Goal: Transaction & Acquisition: Purchase product/service

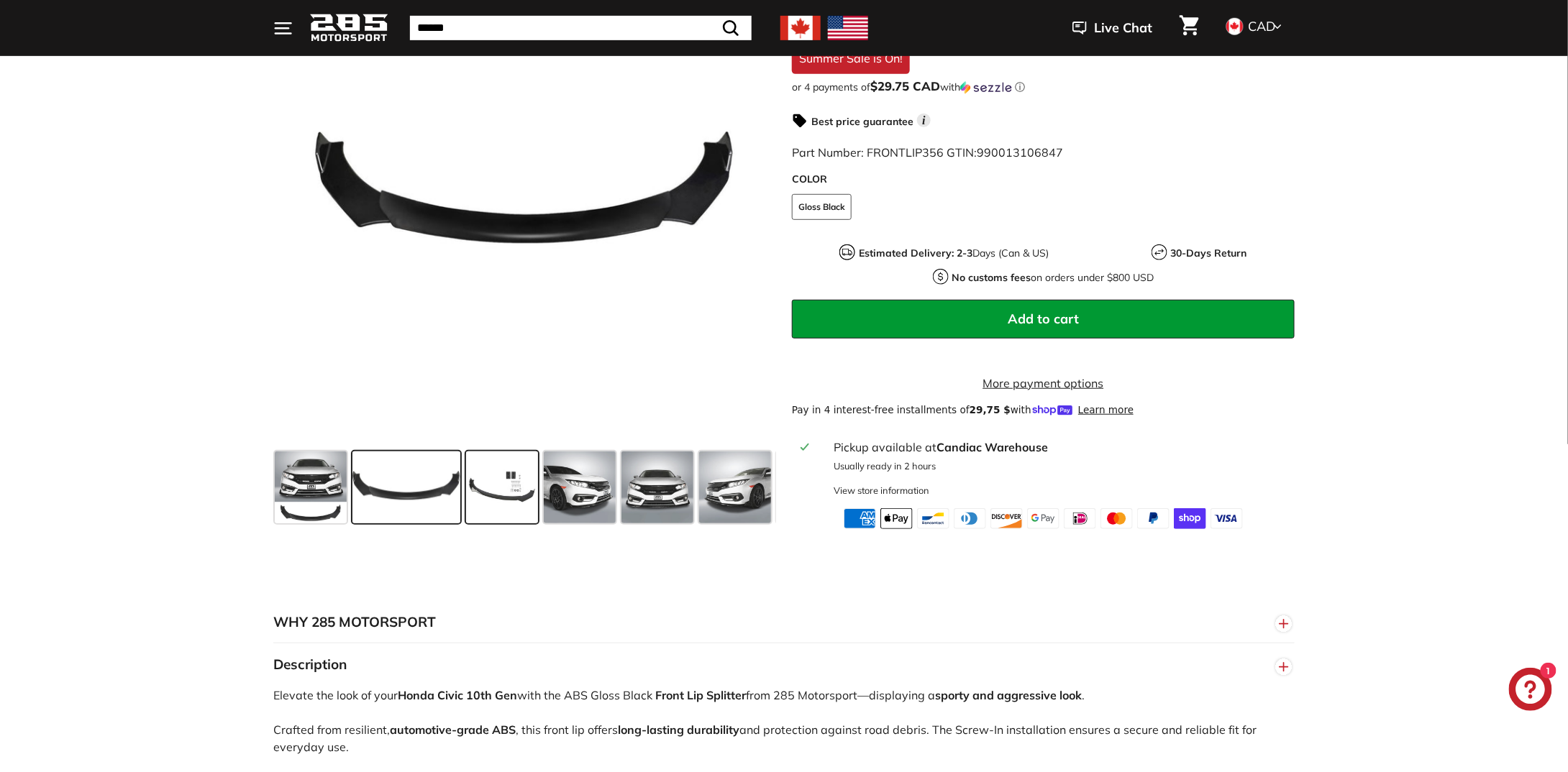
click at [495, 504] on span at bounding box center [501, 487] width 72 height 72
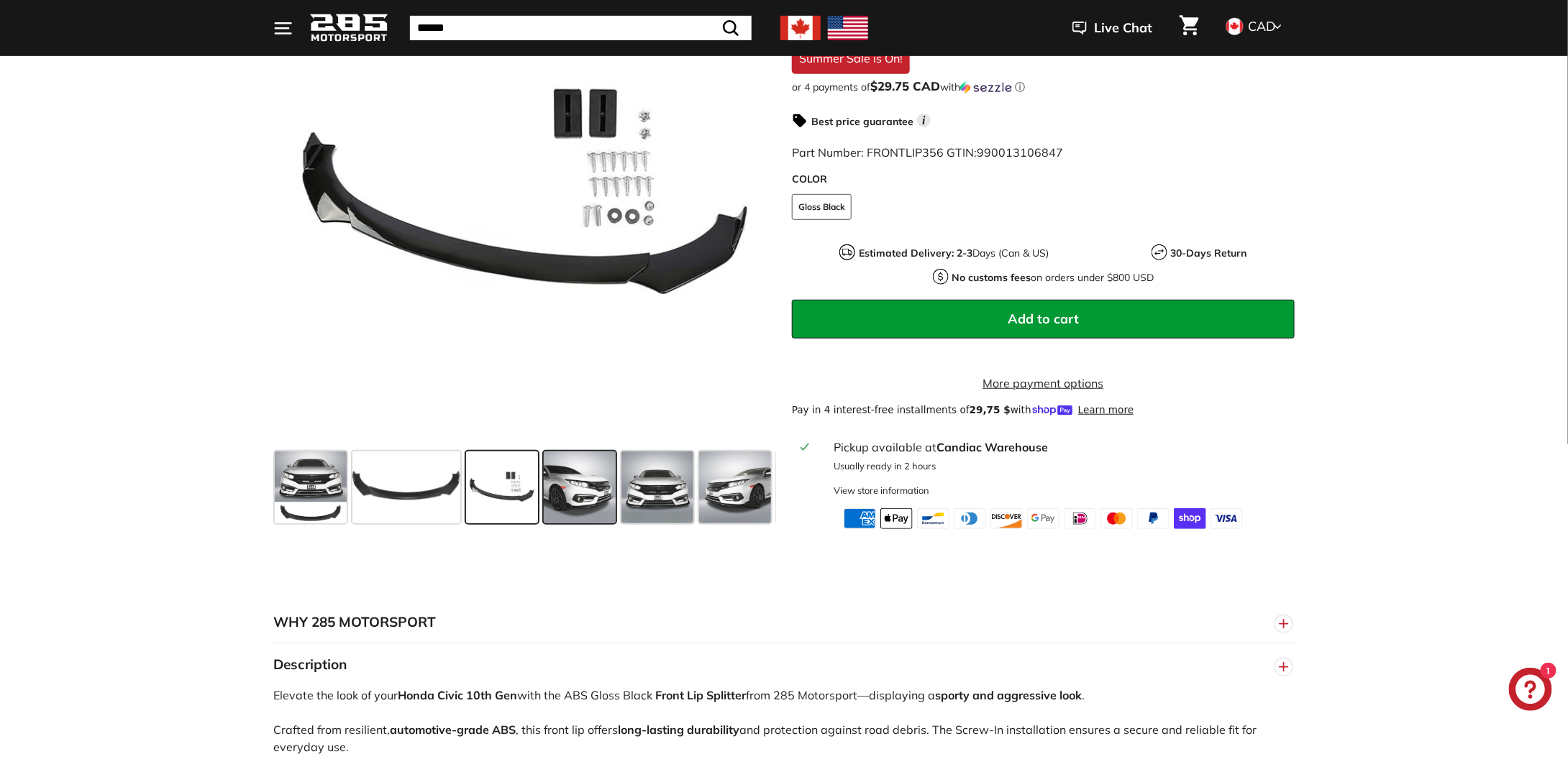
click at [606, 501] on span at bounding box center [579, 487] width 72 height 72
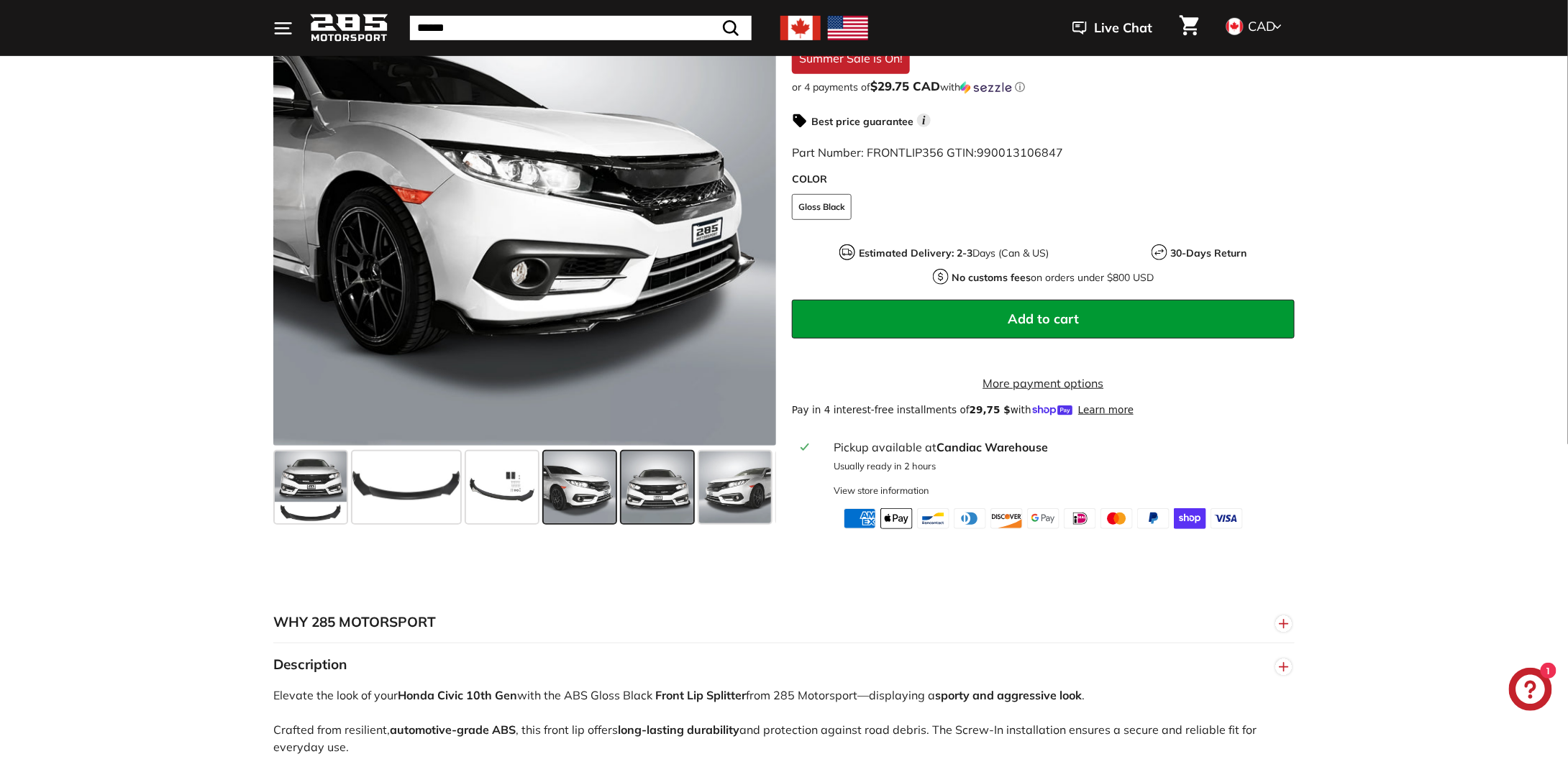
click at [654, 494] on span at bounding box center [657, 487] width 72 height 72
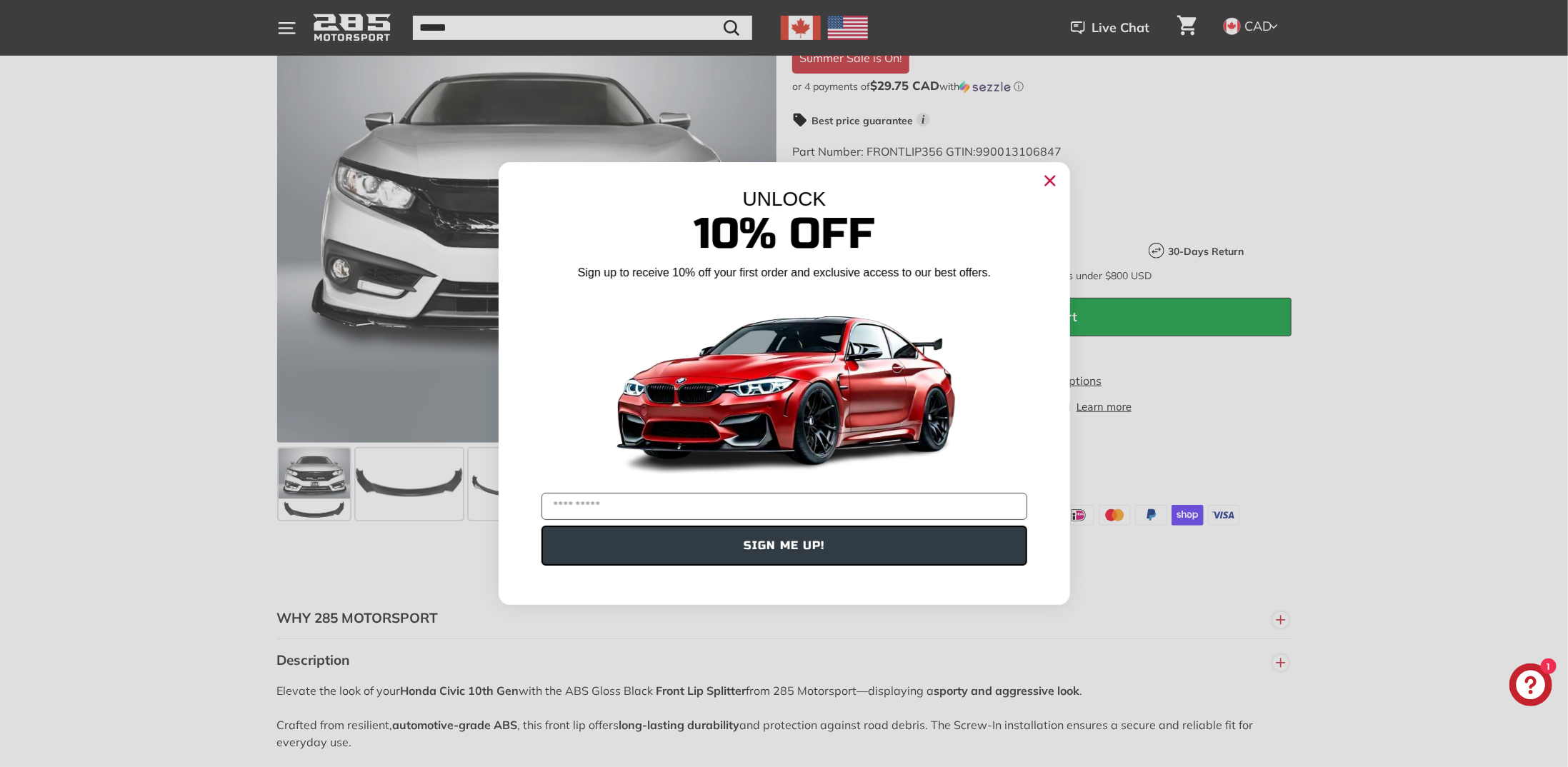
click at [712, 485] on img "POPUP Form" at bounding box center [784, 387] width 357 height 201
click at [1051, 177] on circle "Close dialog" at bounding box center [1049, 181] width 21 height 21
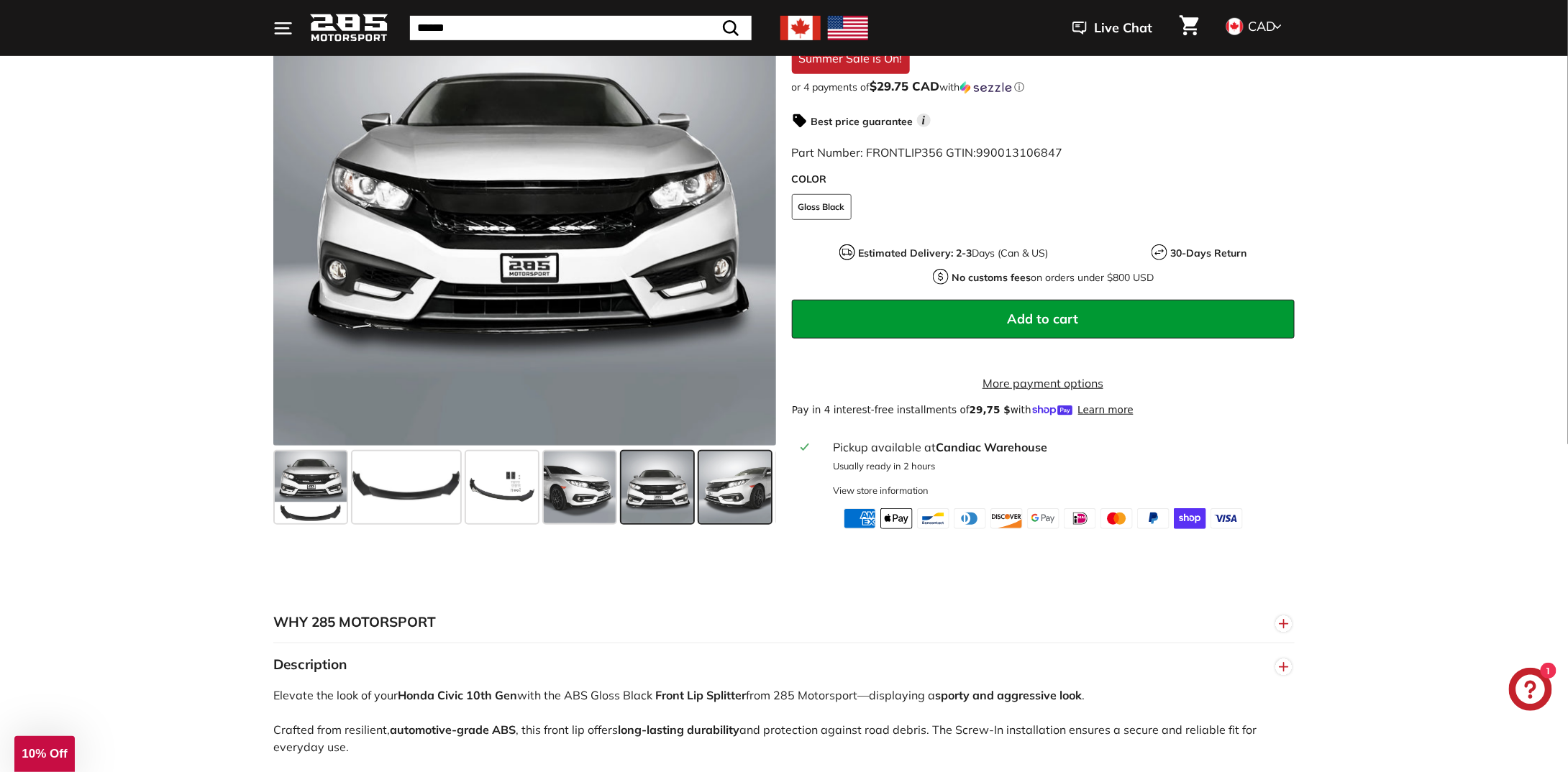
click at [729, 482] on span at bounding box center [735, 487] width 72 height 72
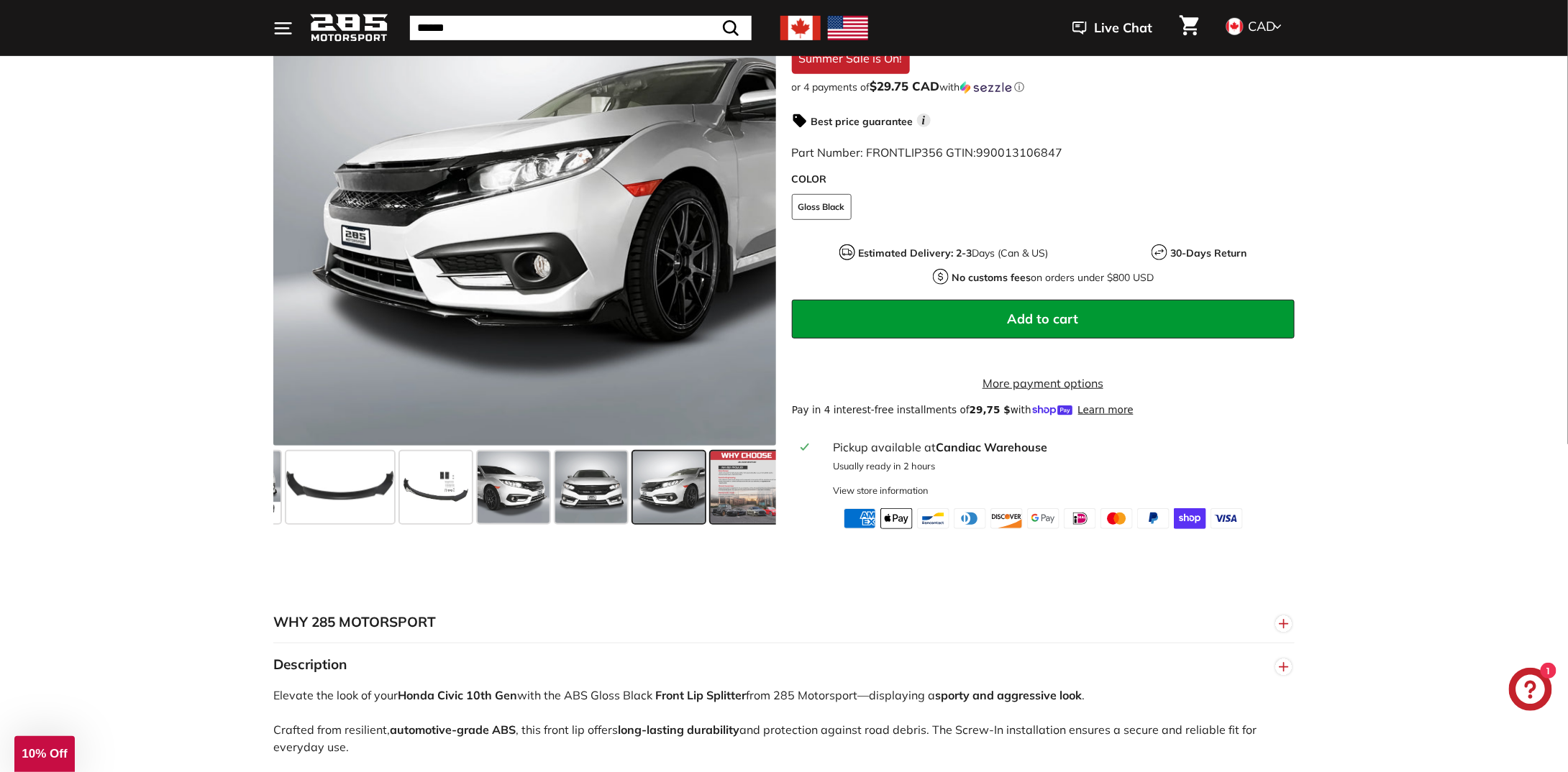
scroll to position [0, 76]
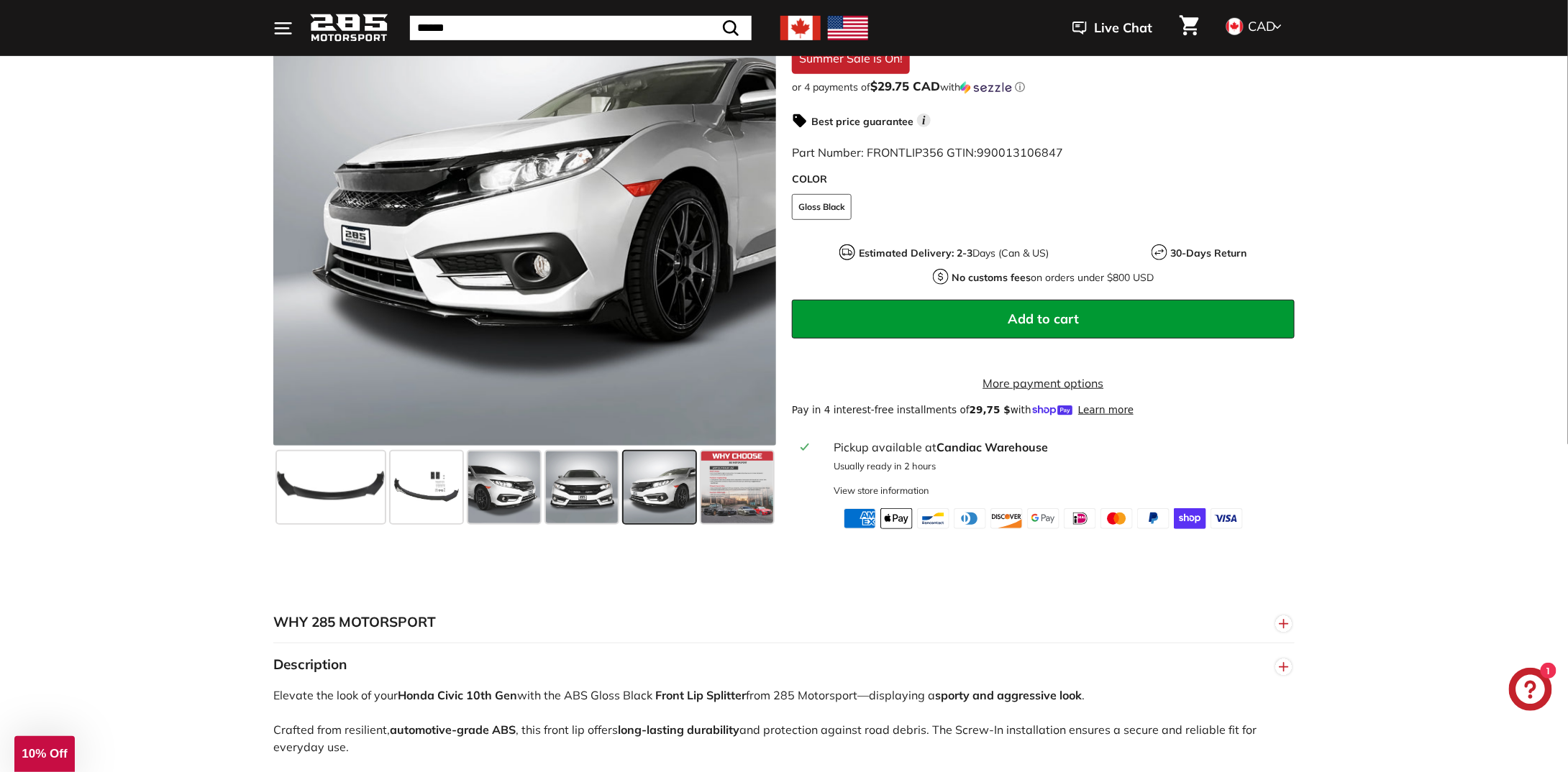
click at [215, 498] on div ".cls-1{fill:none;stroke:#000;stroke-miterlimit:10;stroke-width:2px} .cls-1{fill…" at bounding box center [784, 205] width 1568 height 650
drag, startPoint x: 328, startPoint y: 500, endPoint x: 520, endPoint y: 507, distance: 192.1
click at [520, 507] on div at bounding box center [524, 487] width 502 height 83
click at [750, 478] on span at bounding box center [737, 487] width 72 height 72
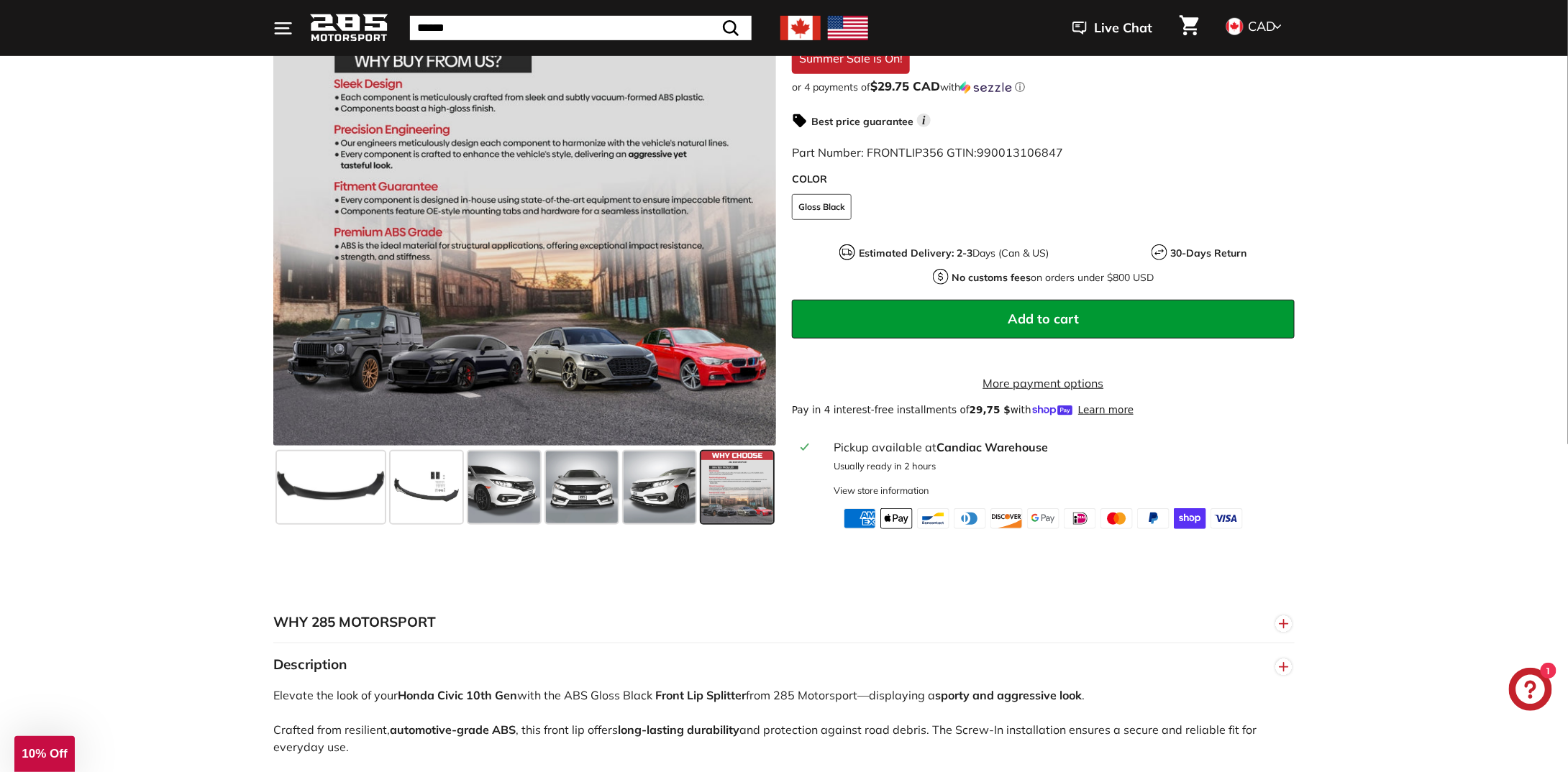
click at [742, 492] on span at bounding box center [737, 487] width 72 height 72
click at [688, 497] on span at bounding box center [659, 487] width 72 height 72
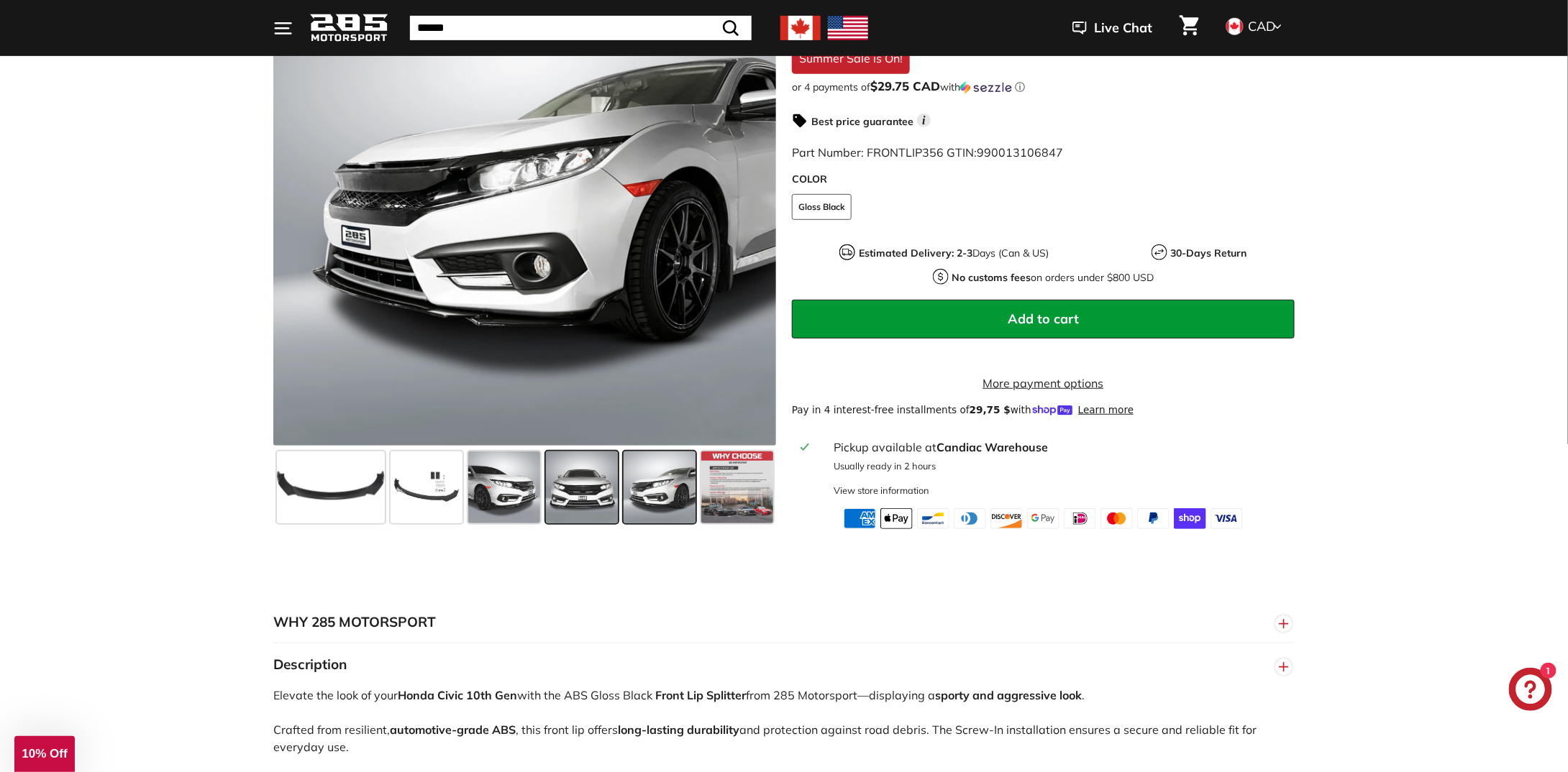
drag, startPoint x: 582, startPoint y: 498, endPoint x: 562, endPoint y: 498, distance: 20.0
click at [581, 498] on span at bounding box center [582, 487] width 72 height 72
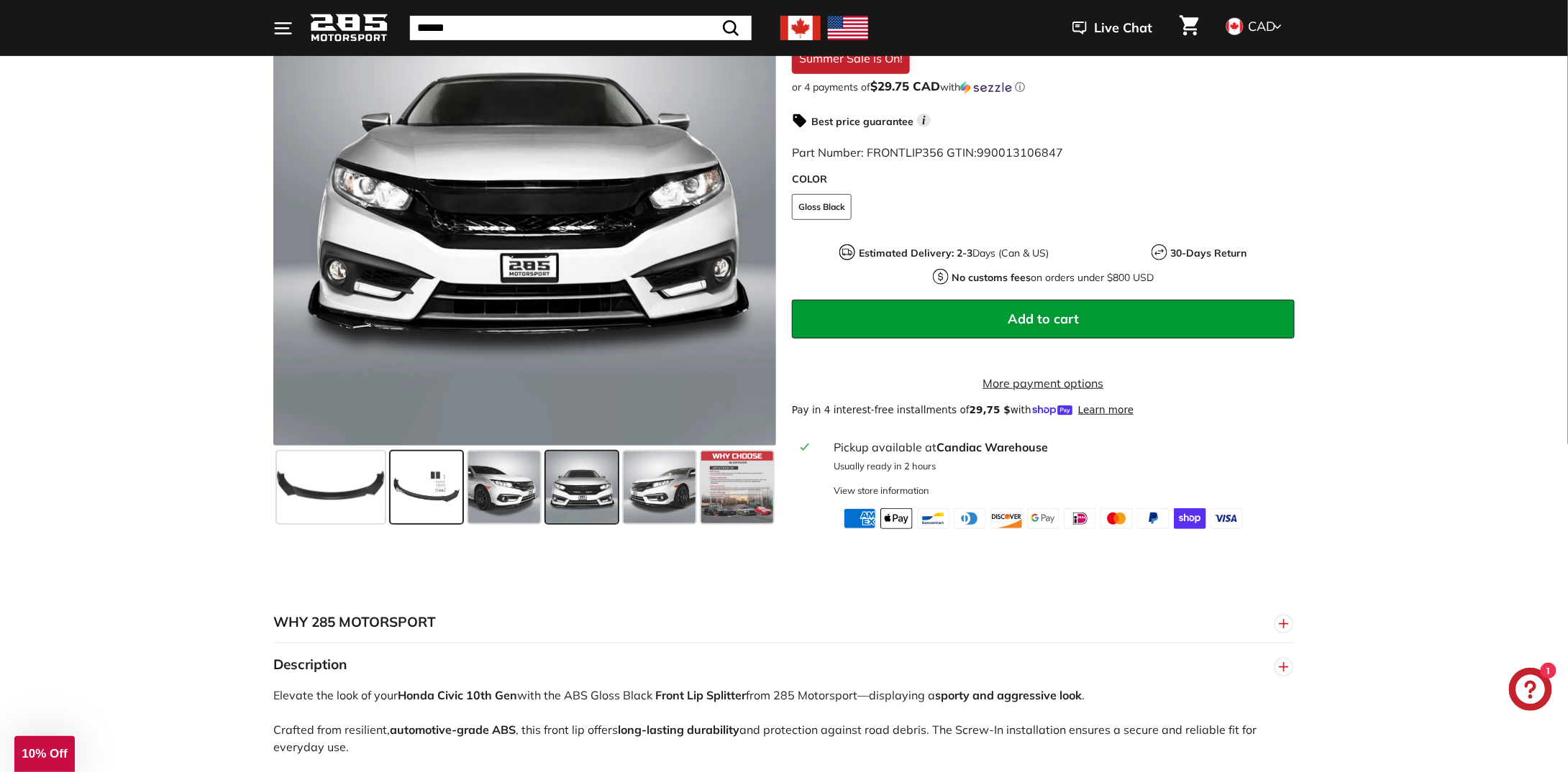
drag, startPoint x: 483, startPoint y: 504, endPoint x: 445, endPoint y: 504, distance: 38.0
click at [480, 505] on span at bounding box center [504, 487] width 72 height 72
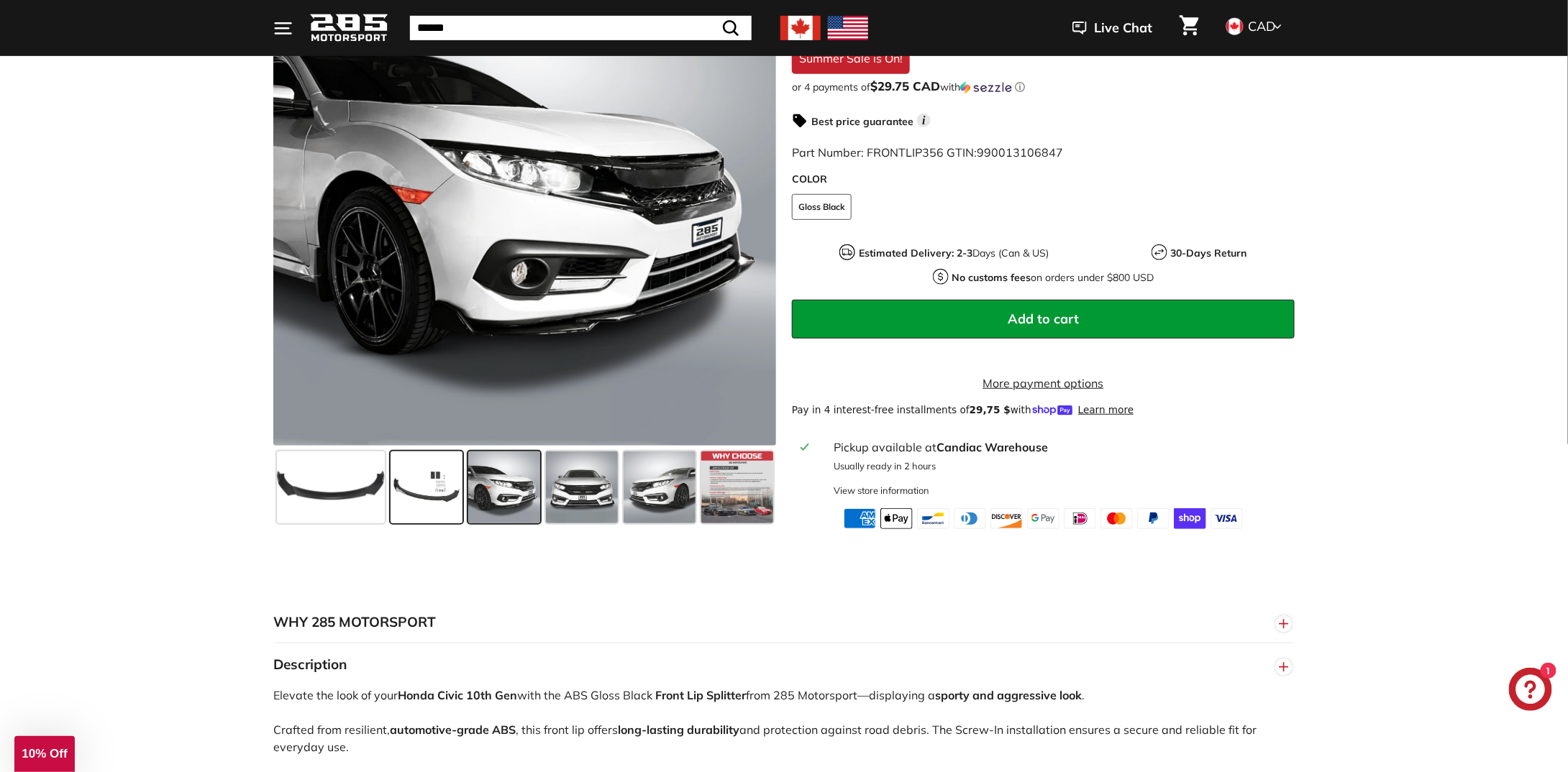
click at [430, 502] on span at bounding box center [426, 487] width 72 height 72
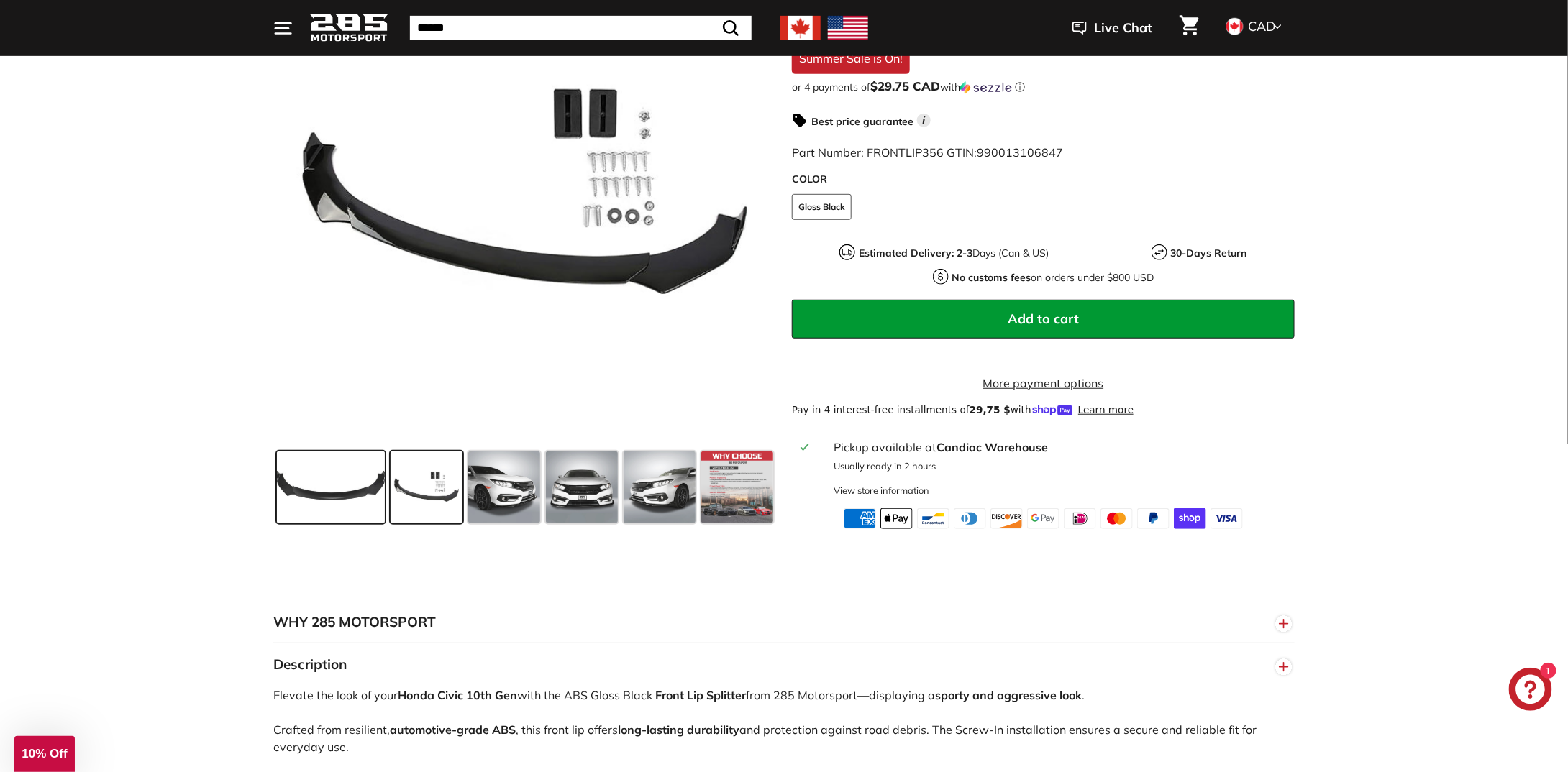
click at [358, 492] on span at bounding box center [331, 487] width 108 height 72
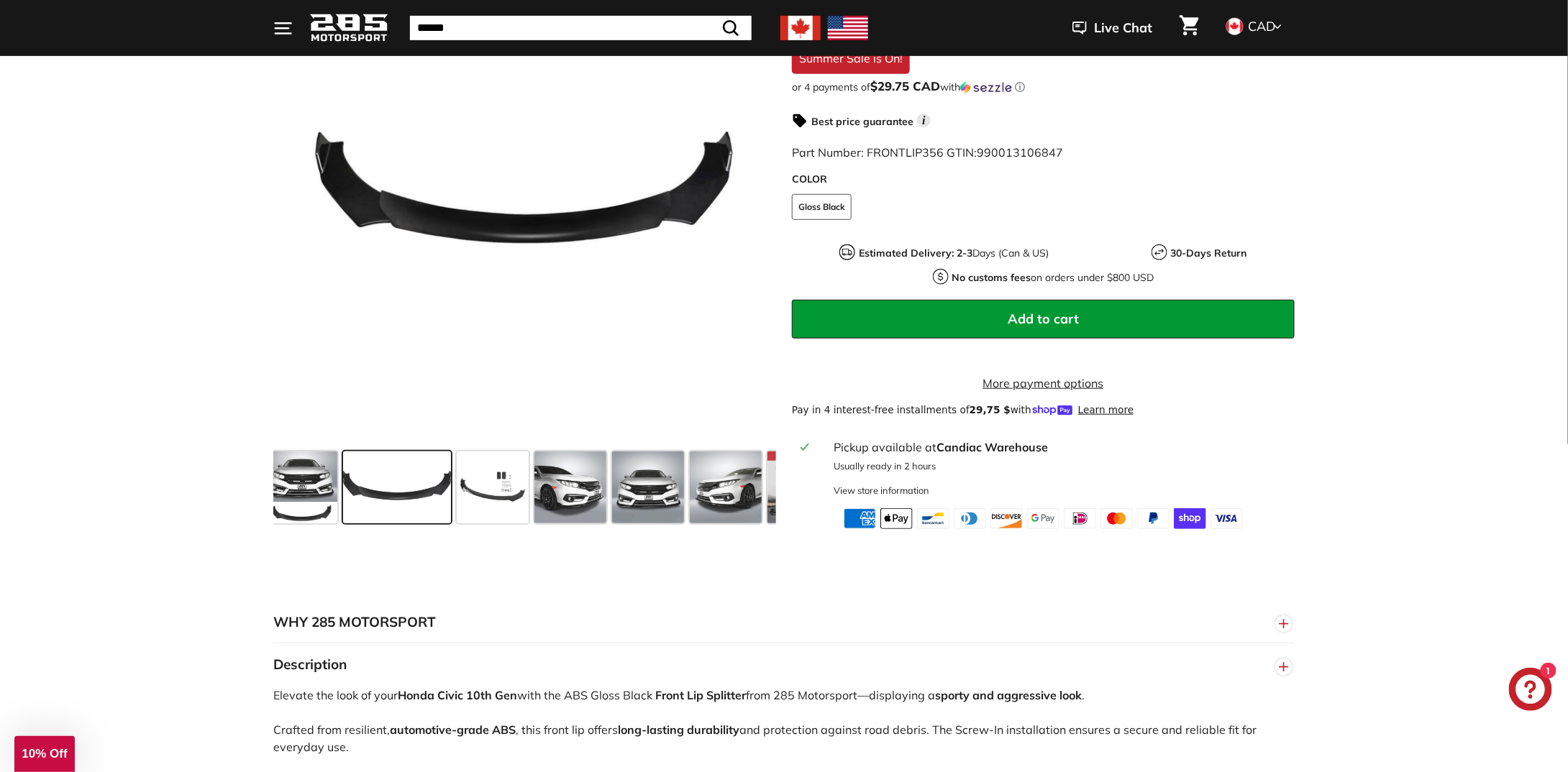
scroll to position [0, 0]
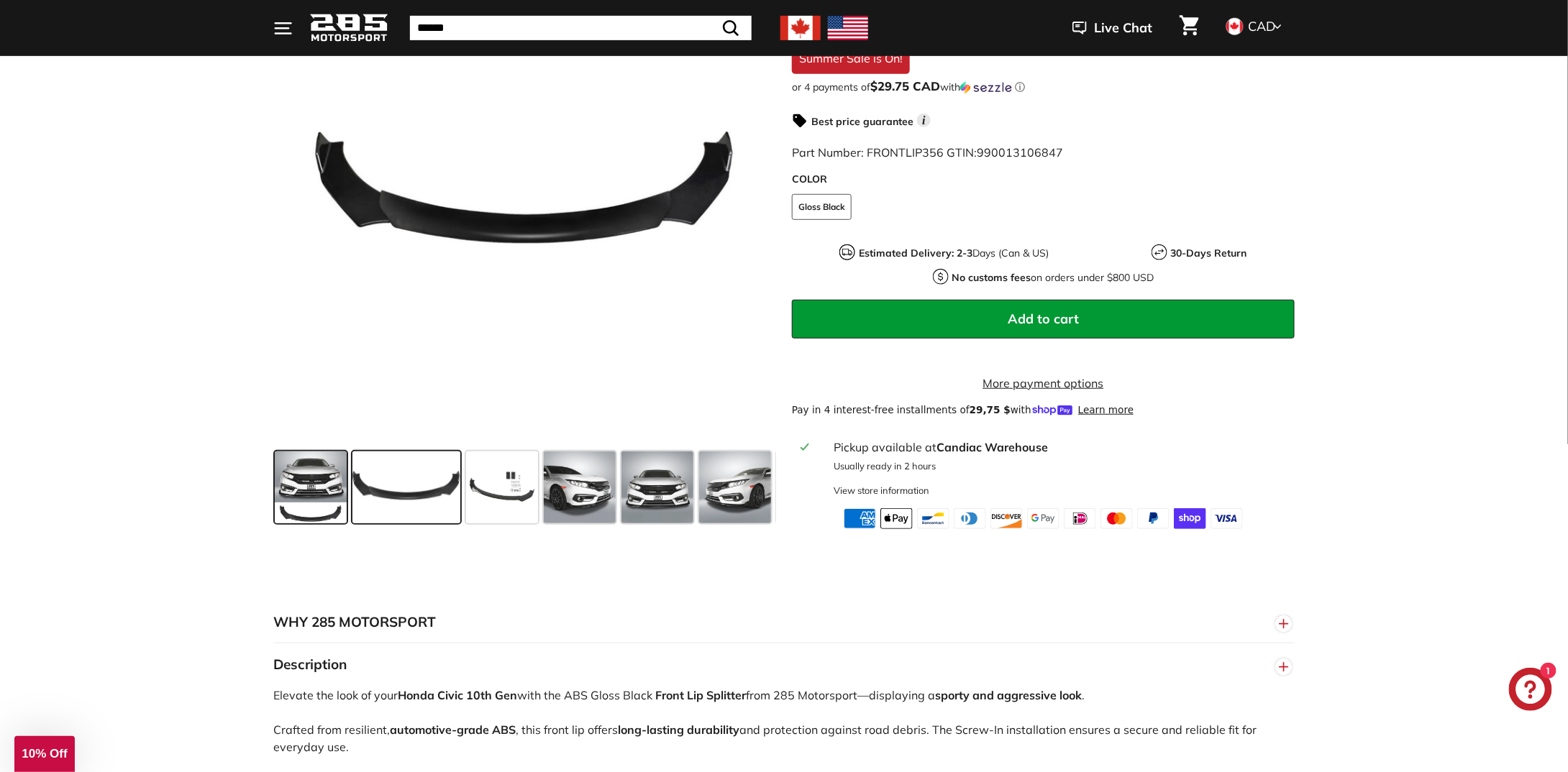
click at [315, 489] on span at bounding box center [310, 487] width 72 height 72
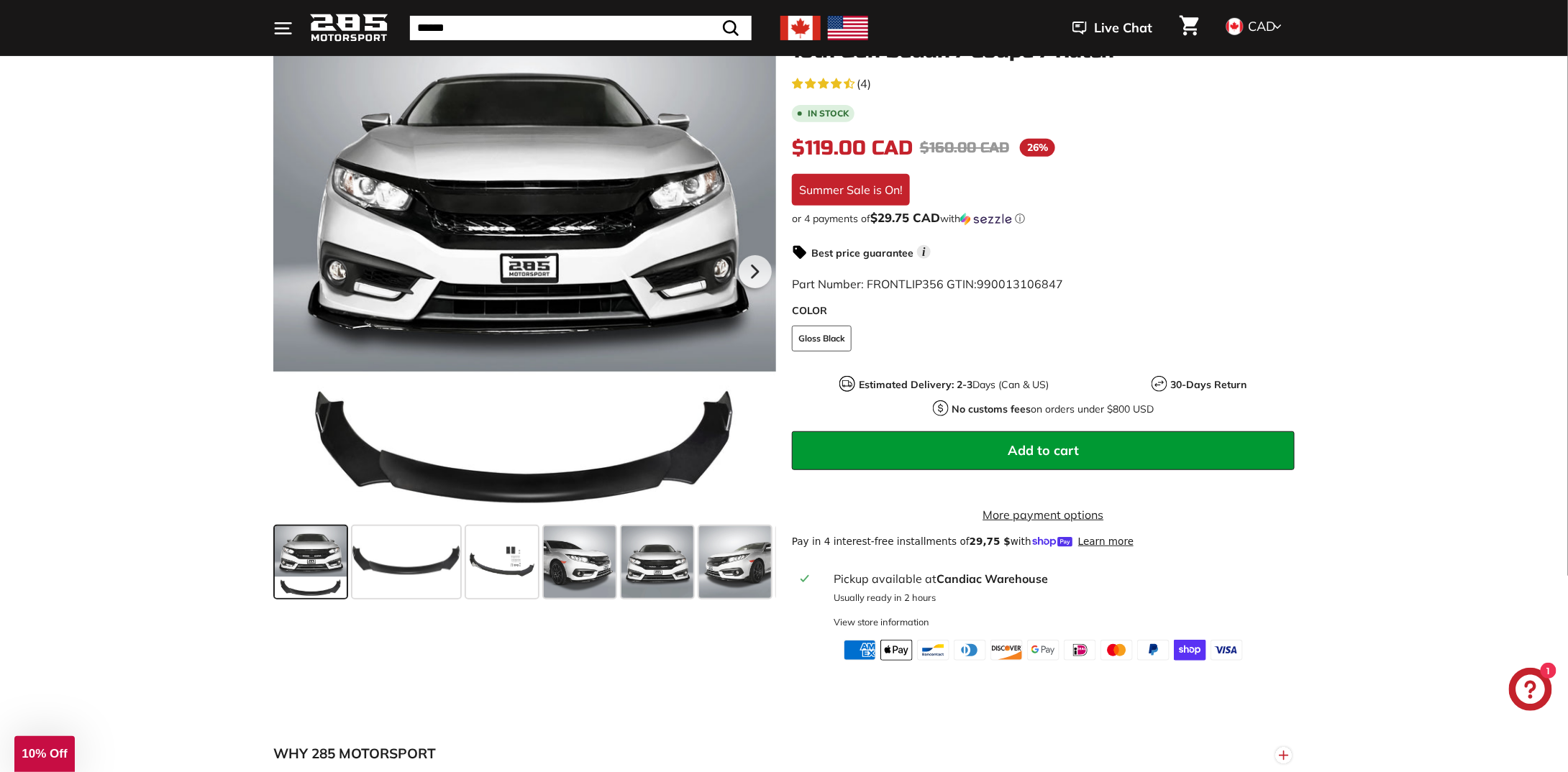
scroll to position [144, 0]
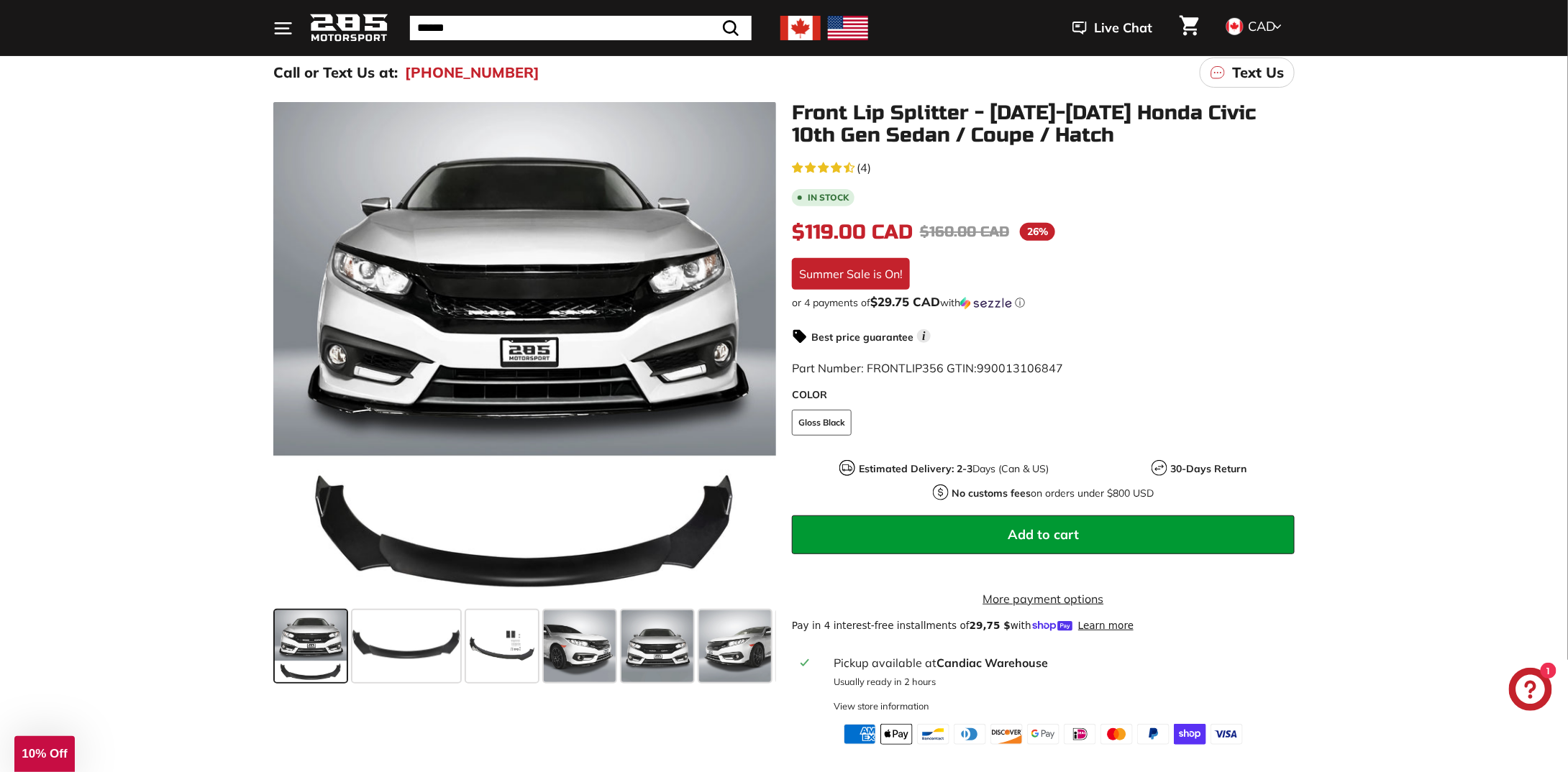
click at [464, 25] on input "Search" at bounding box center [581, 28] width 341 height 25
type input "**********"
click at [674, 16] on button ".cls-1{fill:none;stroke:#000;stroke-miterlimit:10;stroke-width:2px} Search" at bounding box center [695, 28] width 42 height 25
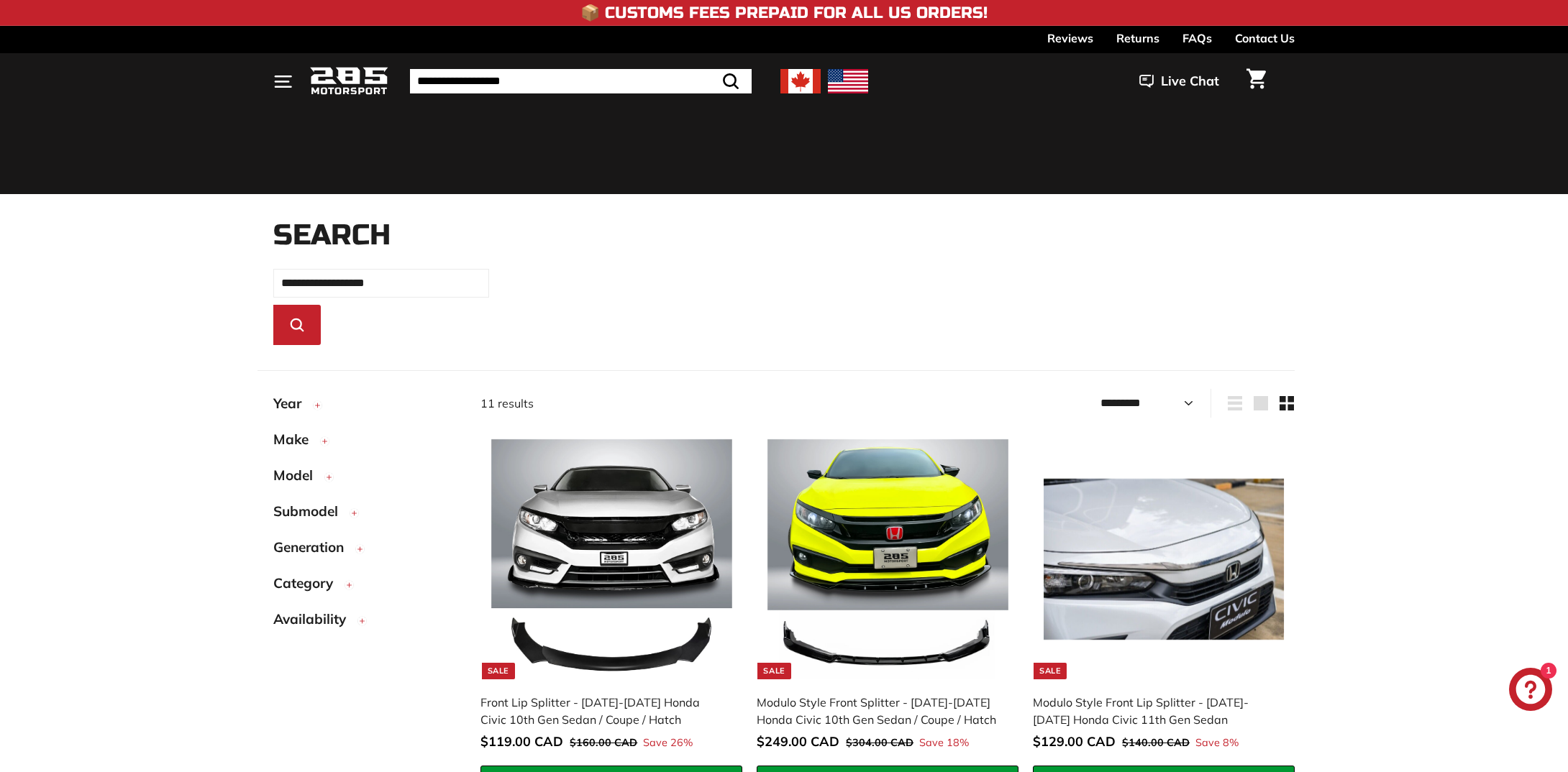
select select "*********"
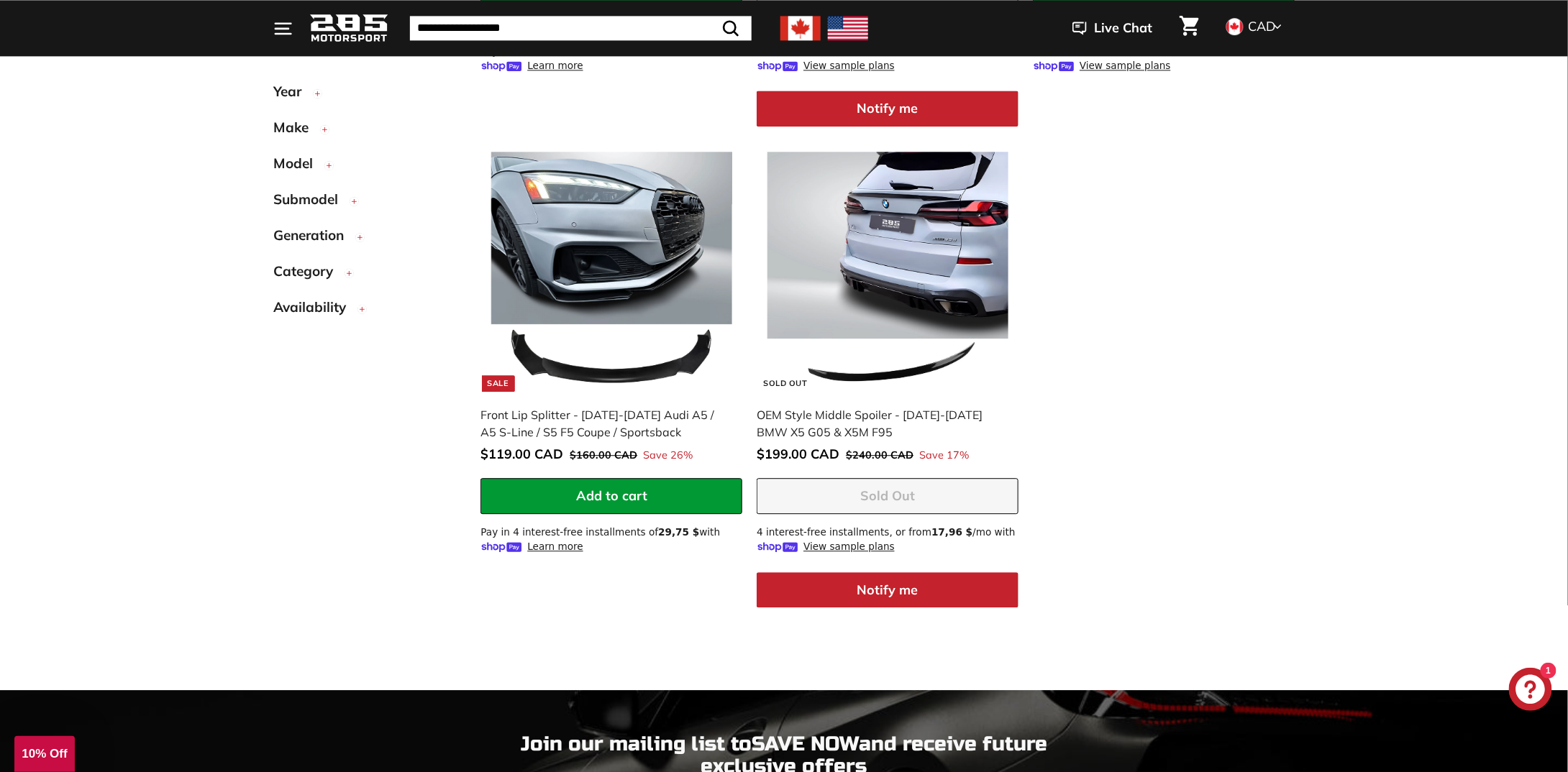
scroll to position [1394, 0]
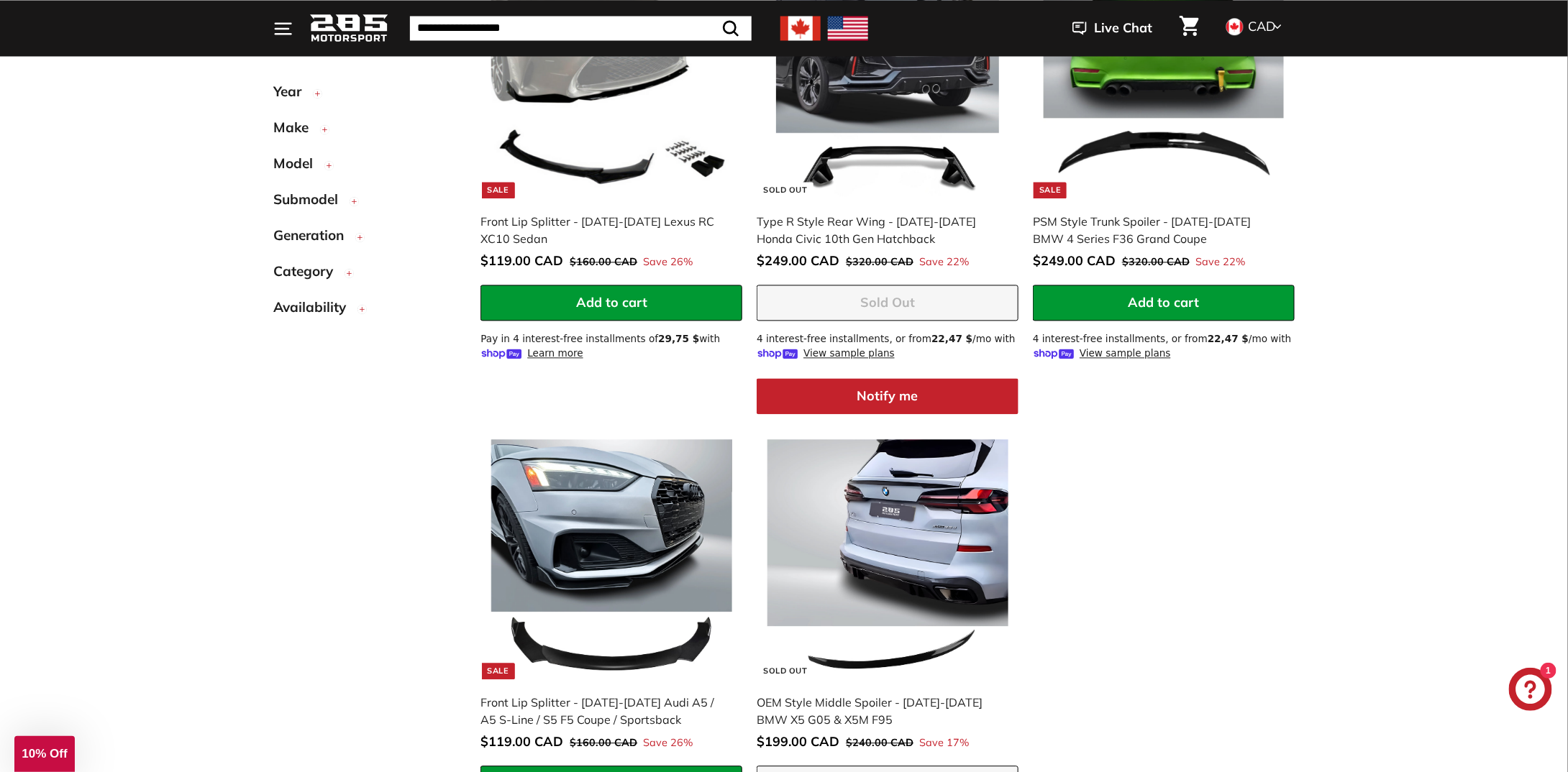
click at [355, 195] on icon "button" at bounding box center [354, 200] width 11 height 26
click at [356, 194] on icon "button" at bounding box center [354, 200] width 11 height 26
click at [323, 126] on icon "button" at bounding box center [324, 129] width 11 height 26
click at [320, 204] on span "Honda" at bounding box center [309, 209] width 36 height 14
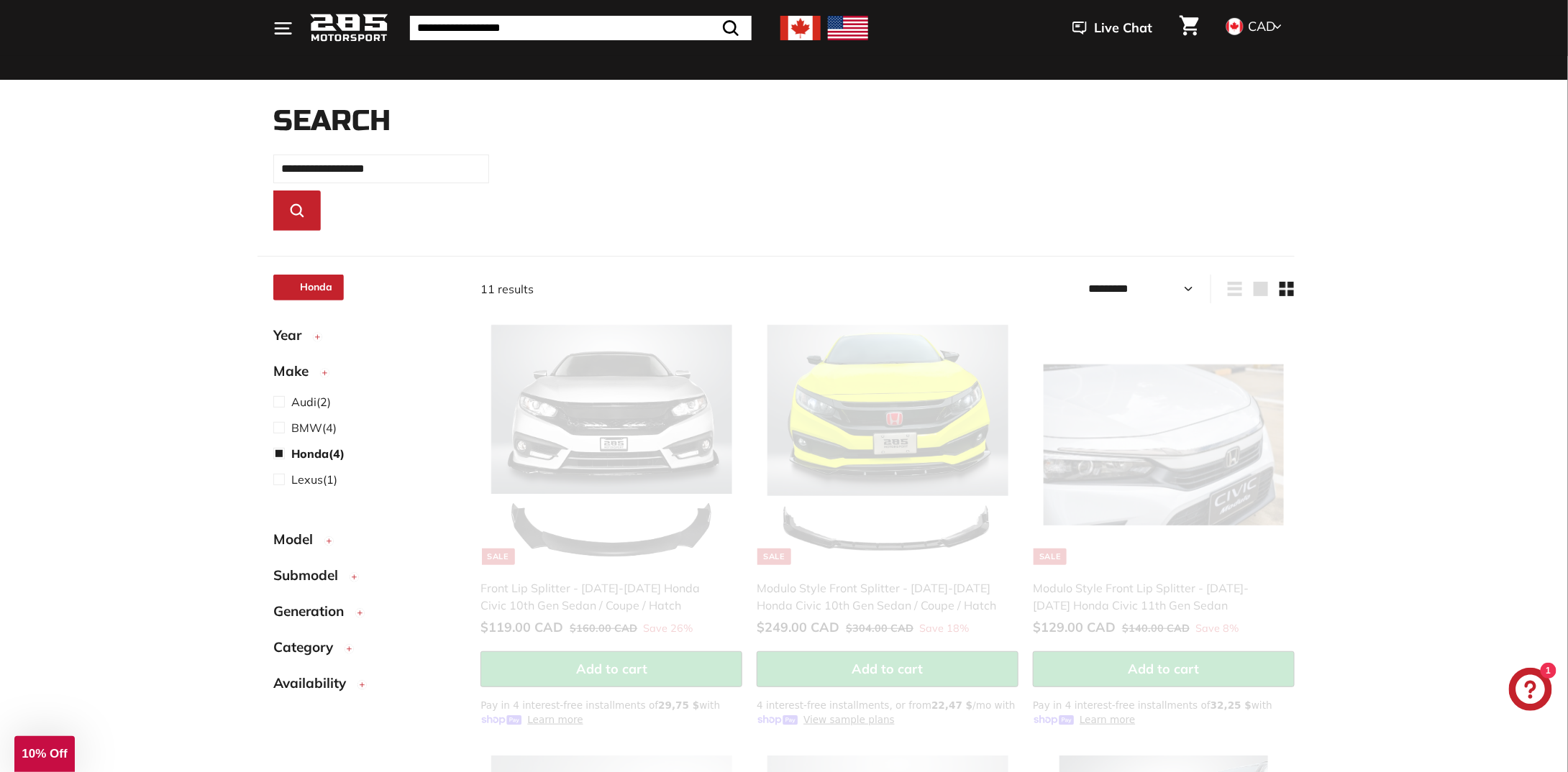
scroll to position [111, 0]
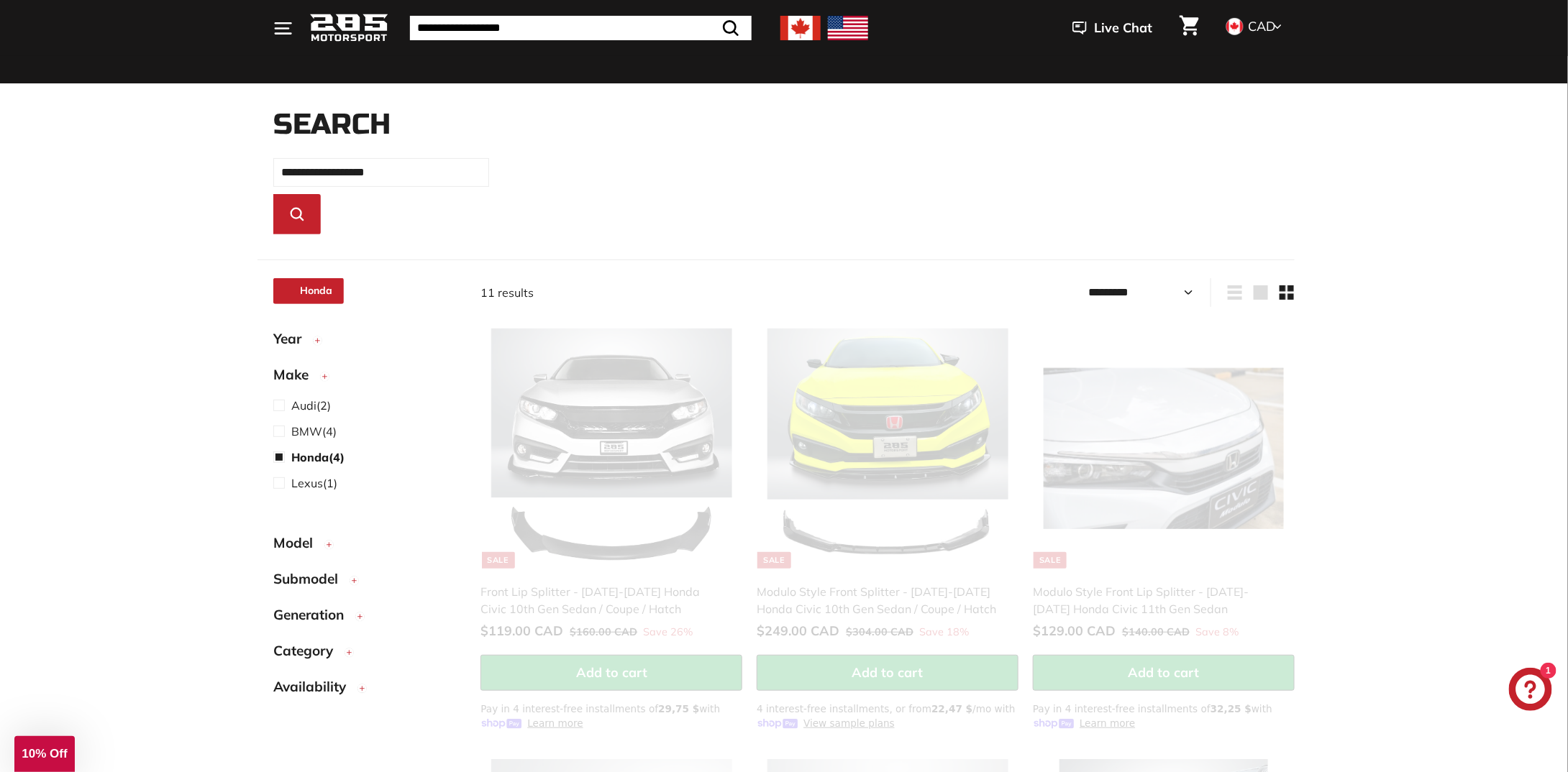
select select "*********"
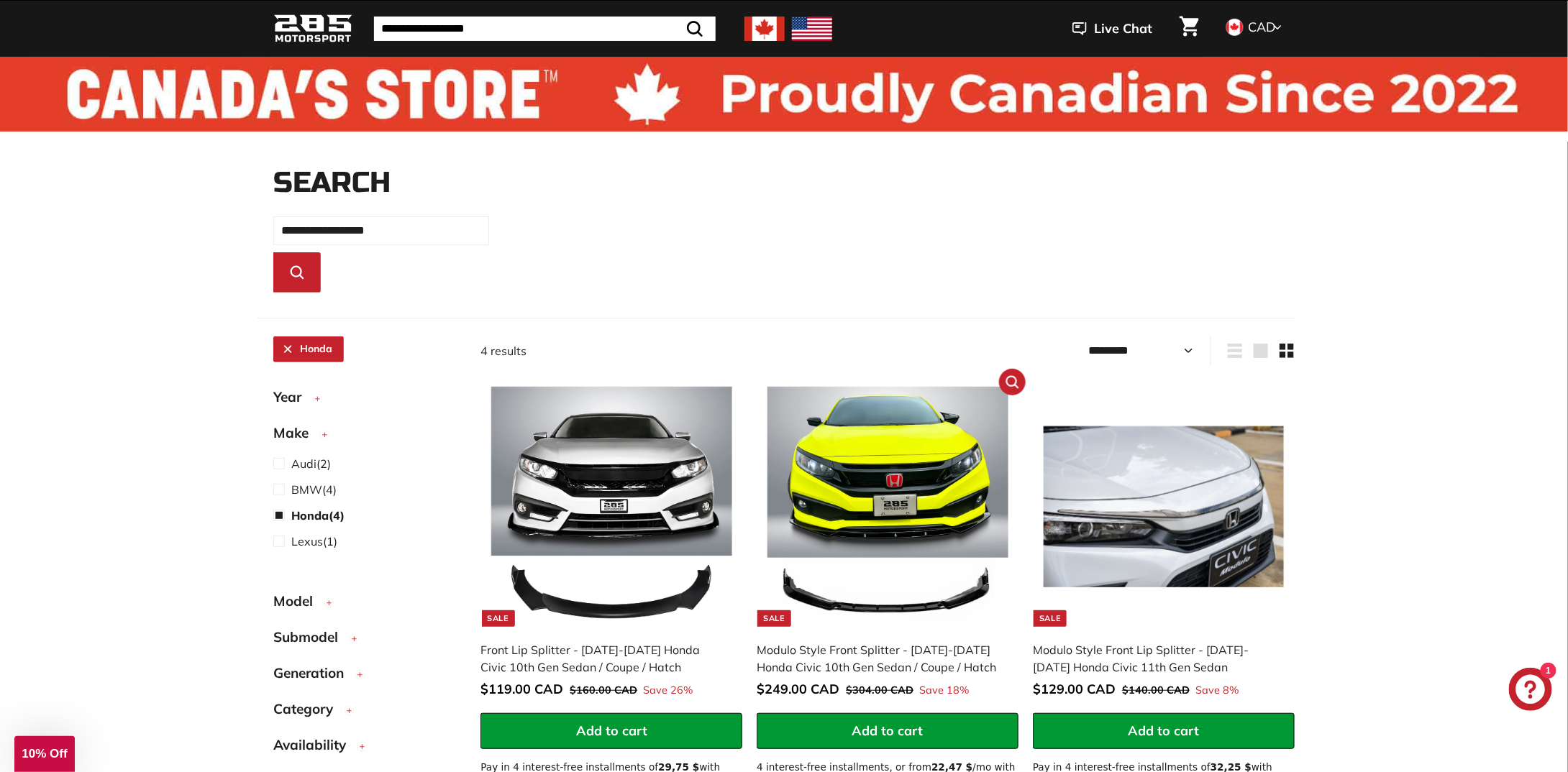
scroll to position [0, 0]
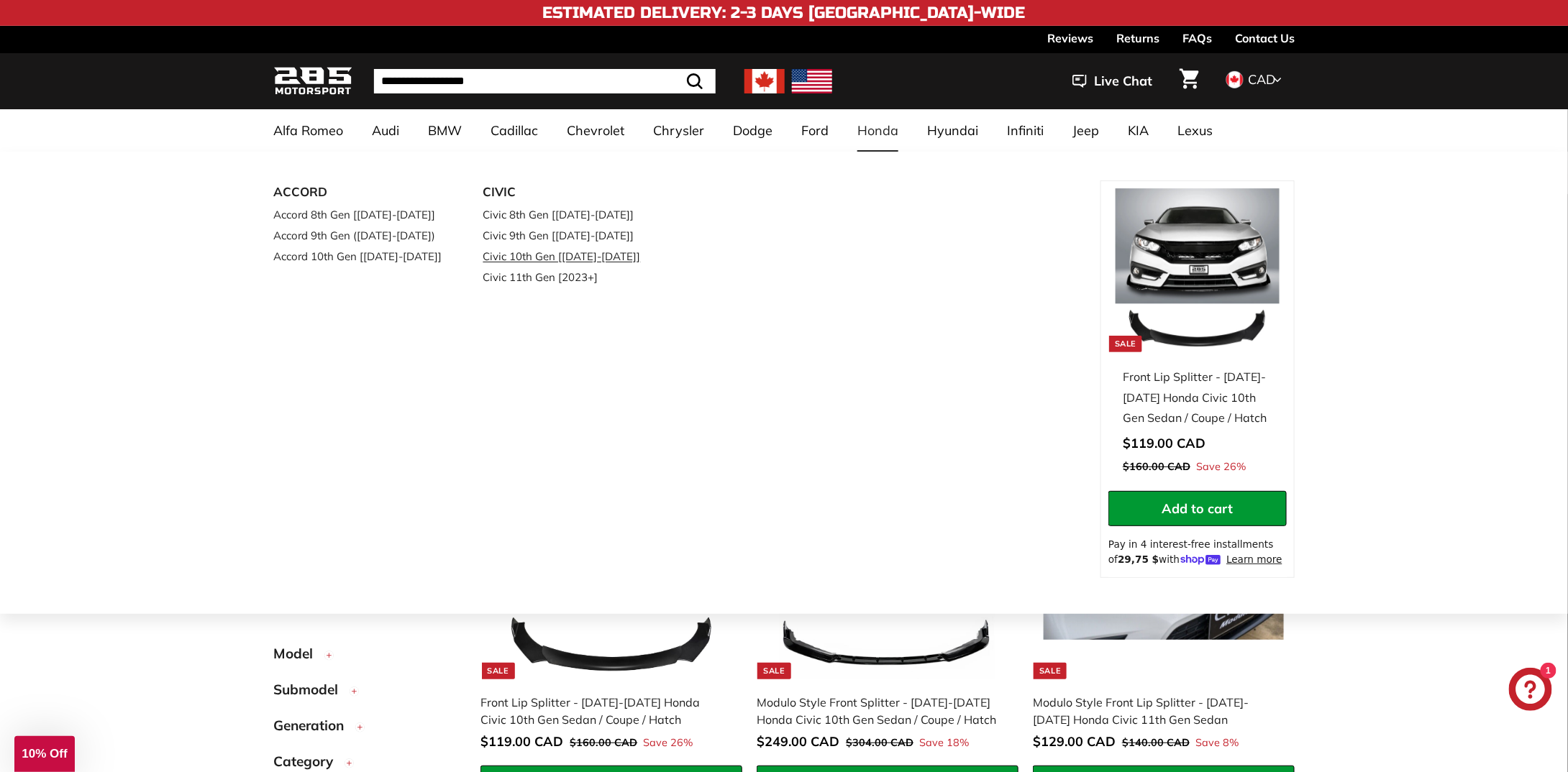
click at [568, 251] on link "Civic 10th Gen [[DATE]-[DATE]]" at bounding box center [568, 256] width 170 height 21
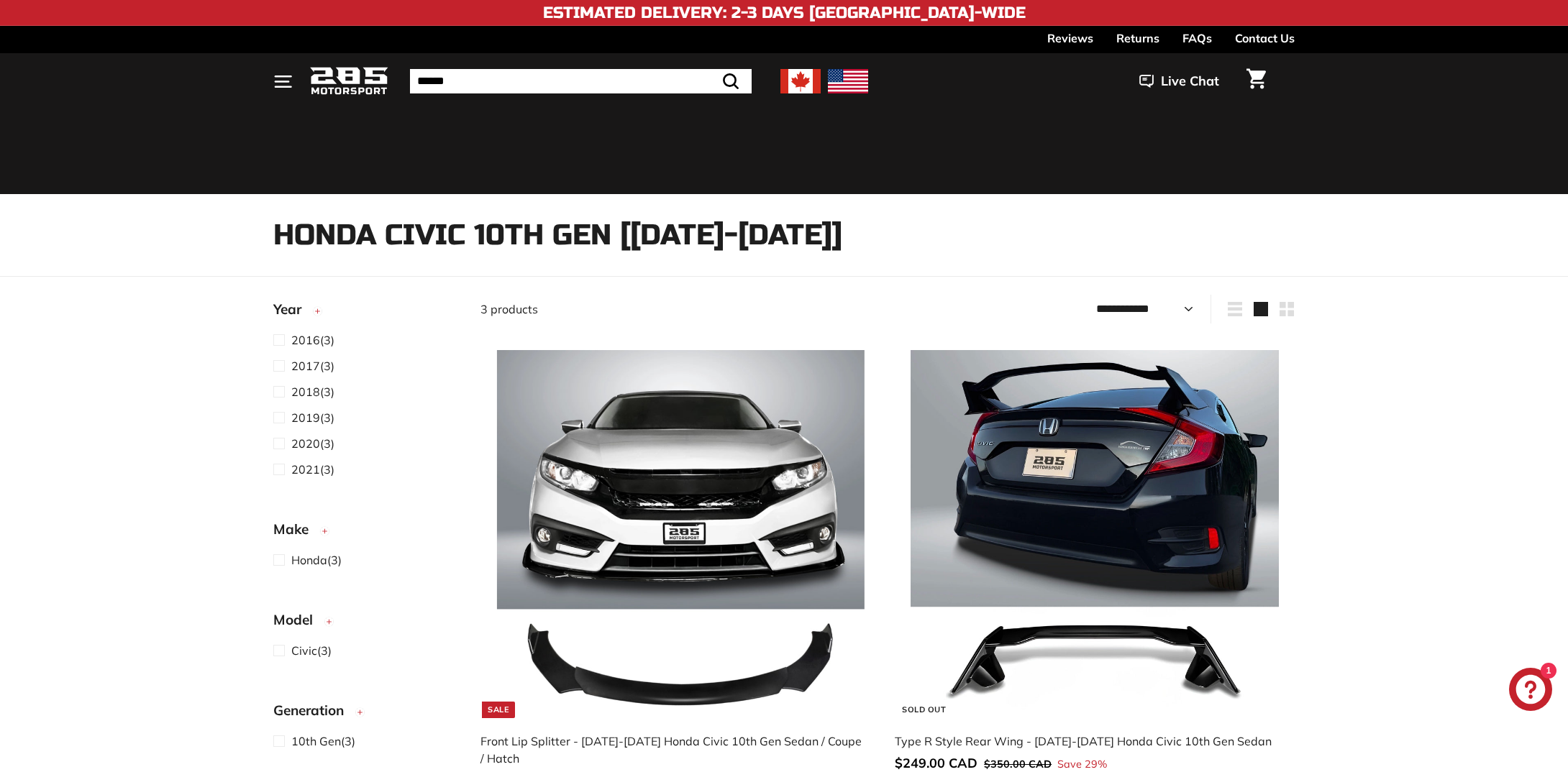
select select "**********"
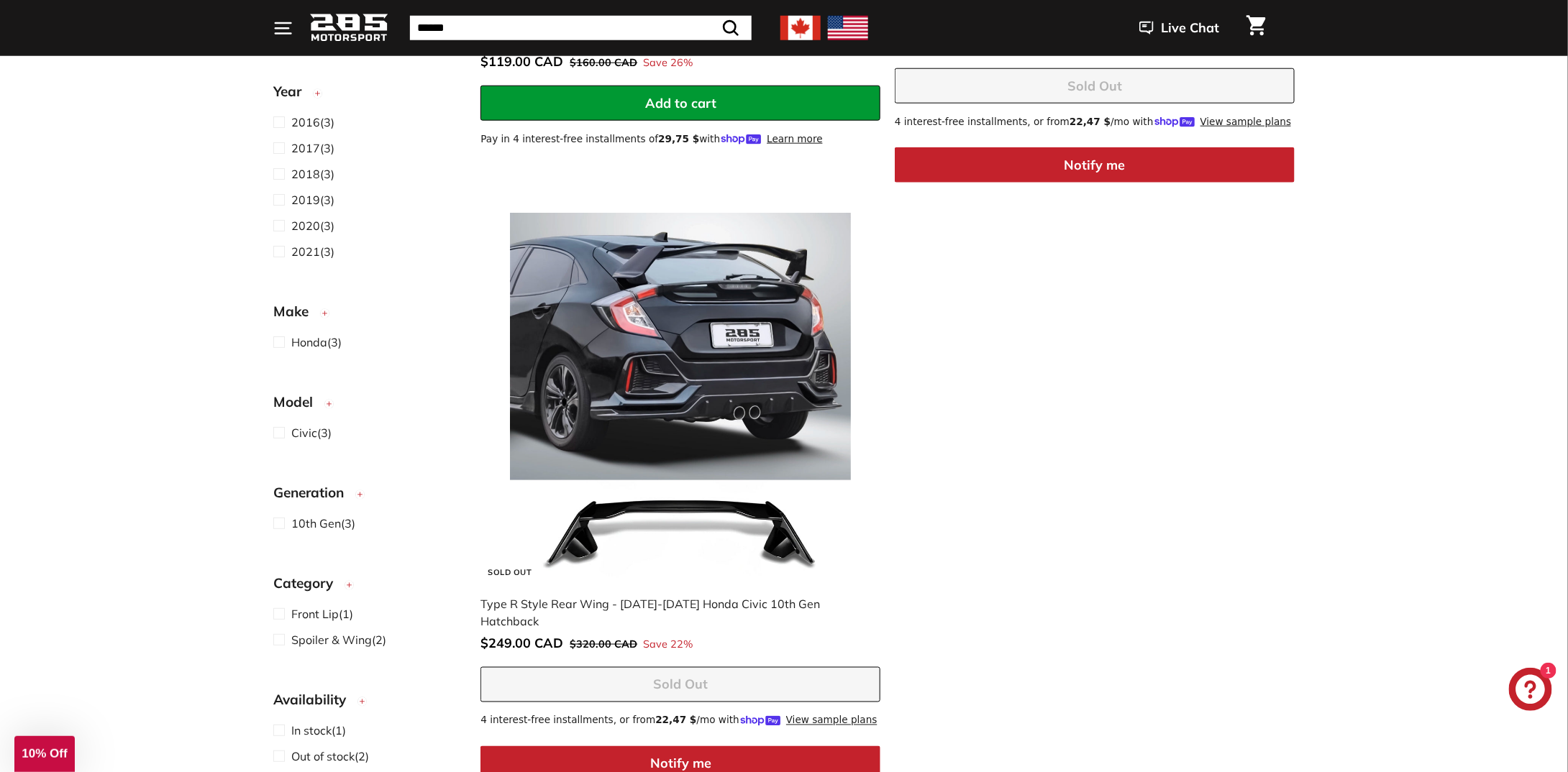
scroll to position [719, 0]
